Goal: Download file/media

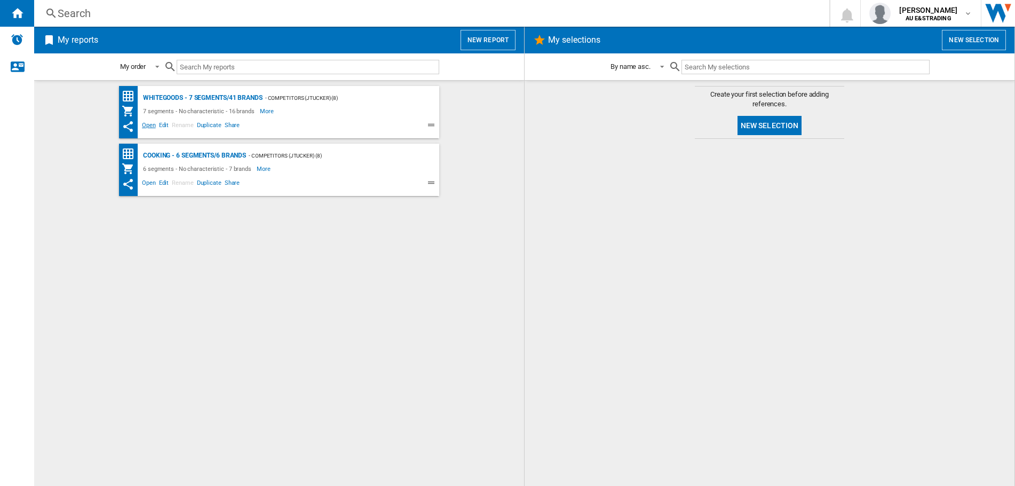
click at [147, 124] on span "Open" at bounding box center [148, 126] width 17 height 13
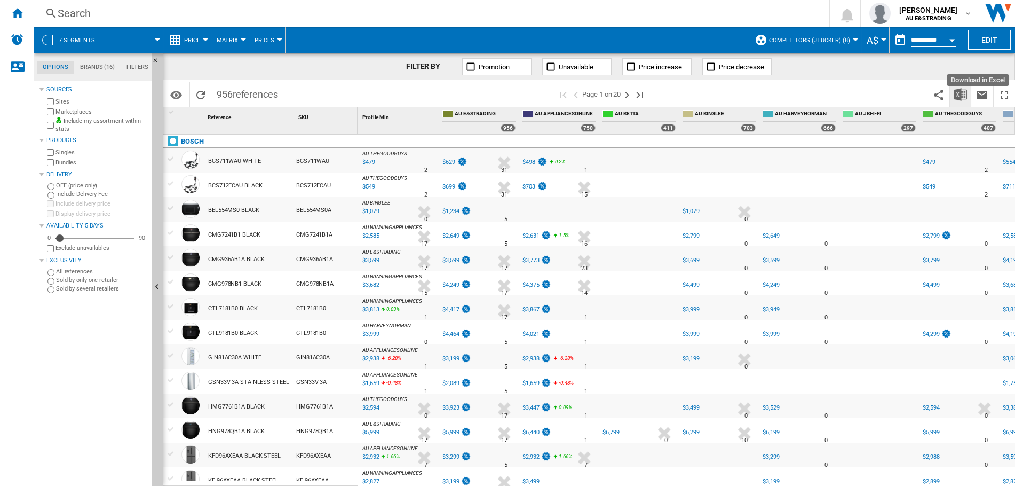
click at [961, 92] on img "Download in Excel" at bounding box center [961, 94] width 13 height 13
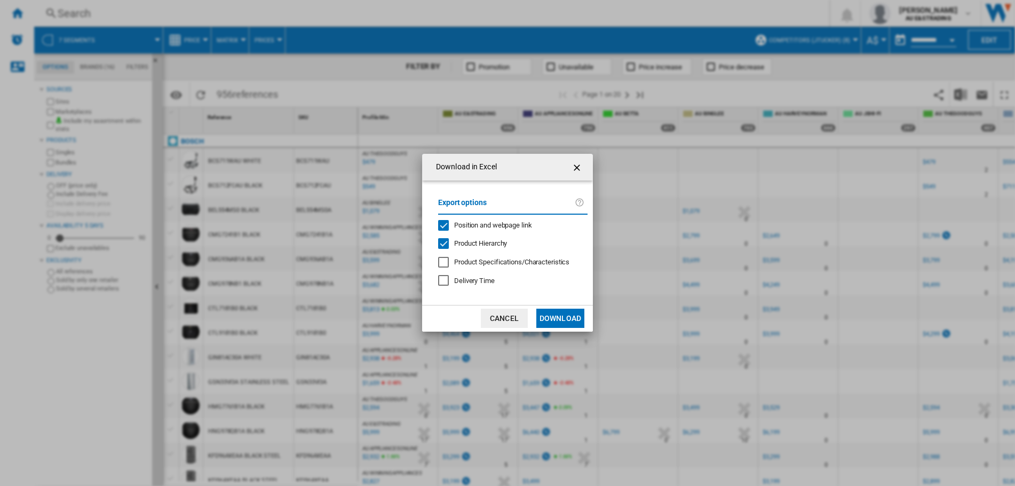
click at [443, 224] on div "Position and webpage link" at bounding box center [443, 225] width 11 height 11
click at [567, 317] on button "Download" at bounding box center [561, 318] width 48 height 19
